Goal: Find specific page/section: Find specific page/section

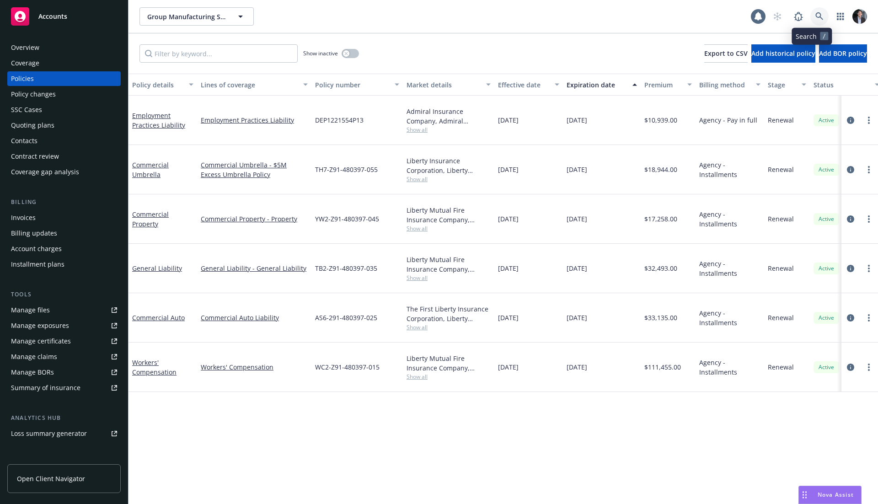
click at [810, 17] on link at bounding box center [819, 16] width 18 height 18
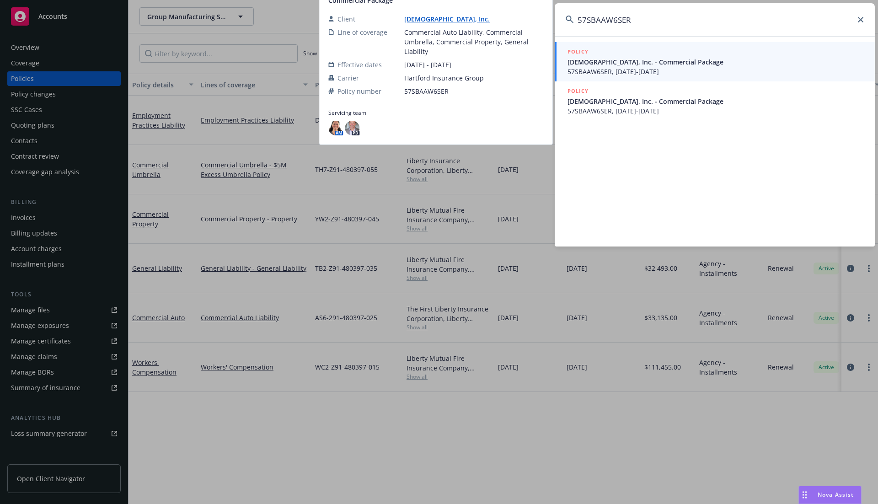
type input "57SBAAW6SER"
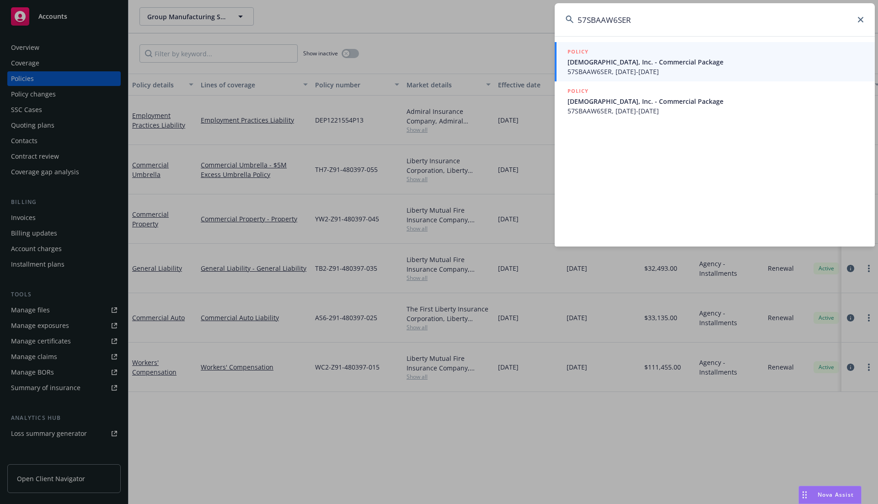
click at [700, 68] on span "57SBAAW6SER, [DATE]-[DATE]" at bounding box center [715, 72] width 296 height 10
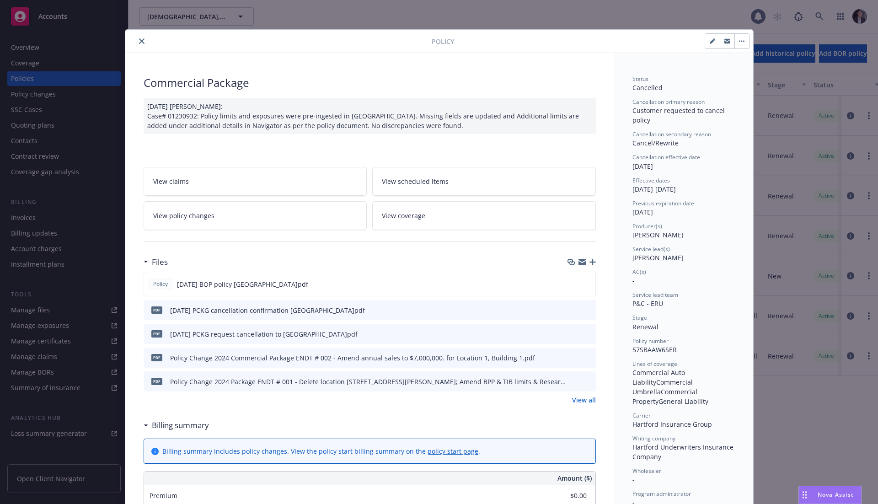
click at [761, 193] on div "Policy Commercial Package [DATE] [PERSON_NAME]: Case# 01230932: Policy limits a…" at bounding box center [439, 252] width 878 height 504
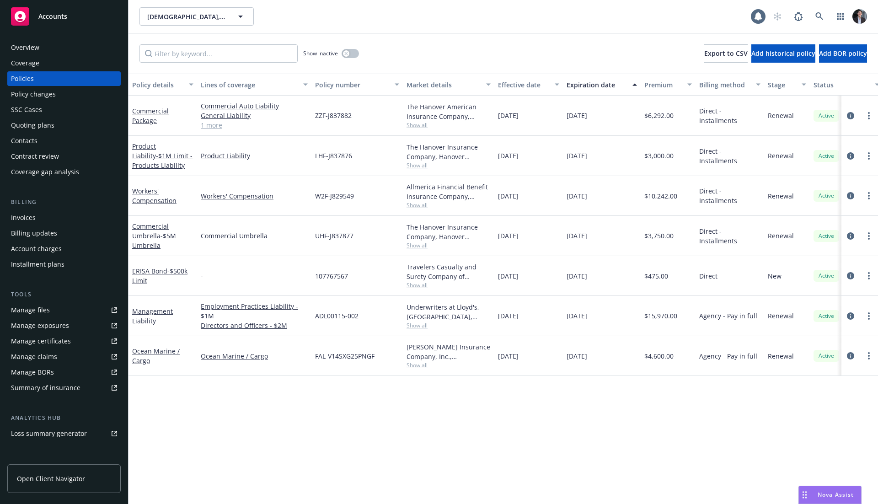
drag, startPoint x: 606, startPoint y: 237, endPoint x: 527, endPoint y: 144, distance: 121.6
click at [525, 206] on div "Commercial Package Commercial Auto Liability General Liability Commercial Prope…" at bounding box center [569, 224] width 882 height 256
click at [559, 113] on div "[DATE]" at bounding box center [528, 116] width 69 height 40
drag, startPoint x: 561, startPoint y: 114, endPoint x: 603, endPoint y: 118, distance: 42.8
click at [603, 118] on div "Commercial Package Commercial Auto Liability General Liability Commercial Prope…" at bounding box center [569, 116] width 882 height 40
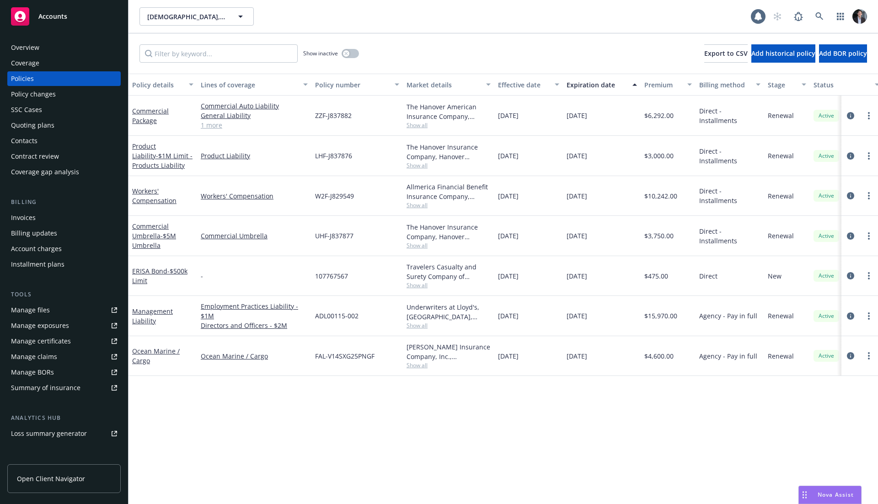
click at [606, 119] on div "[DATE]" at bounding box center [602, 116] width 78 height 40
click at [845, 114] on link "circleInformation" at bounding box center [850, 115] width 11 height 11
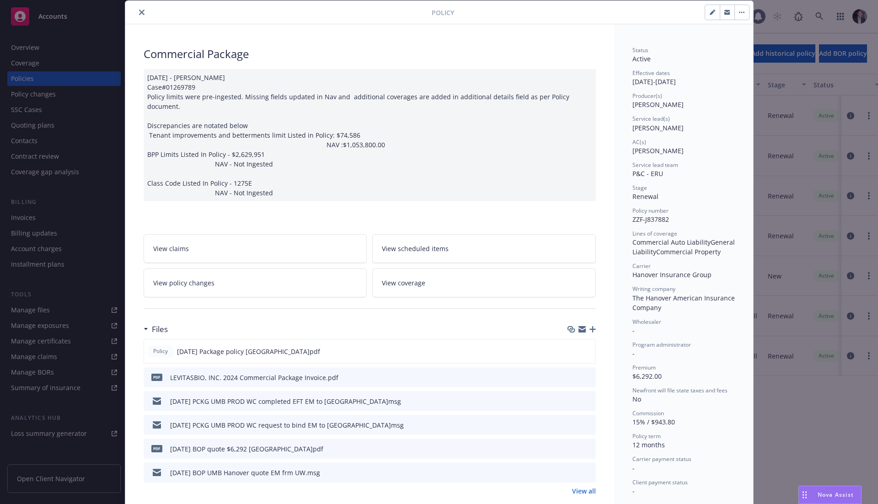
scroll to position [7, 0]
